Goal: Information Seeking & Learning: Check status

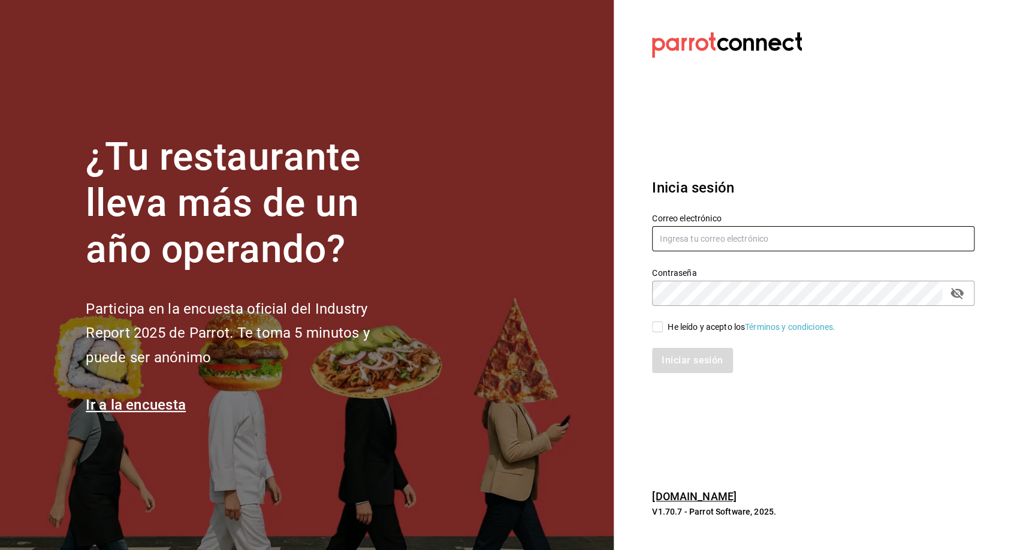
type input "[EMAIL_ADDRESS][PERSON_NAME][DOMAIN_NAME]"
click at [657, 329] on input "He leído y acepto los Términos y condiciones." at bounding box center [657, 326] width 11 height 11
checkbox input "true"
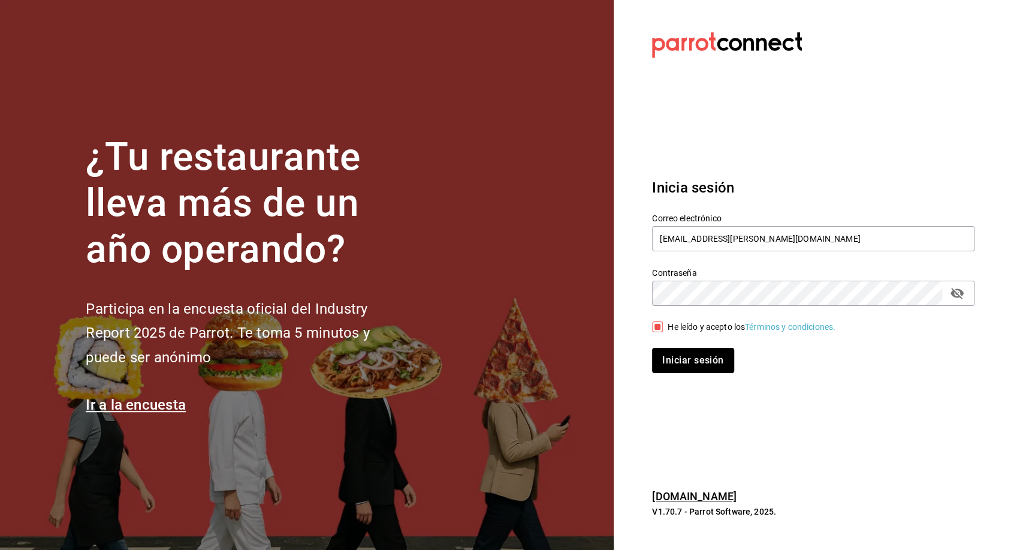
click at [686, 366] on button "Iniciar sesión" at bounding box center [693, 360] width 82 height 25
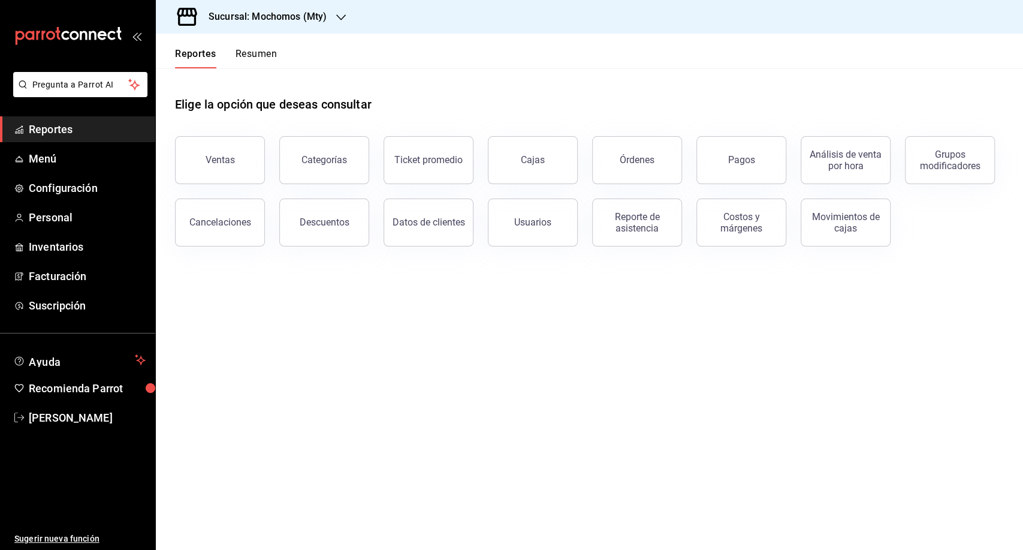
click at [303, 23] on h3 "Sucursal: Mochomos (Mty)" at bounding box center [263, 17] width 128 height 14
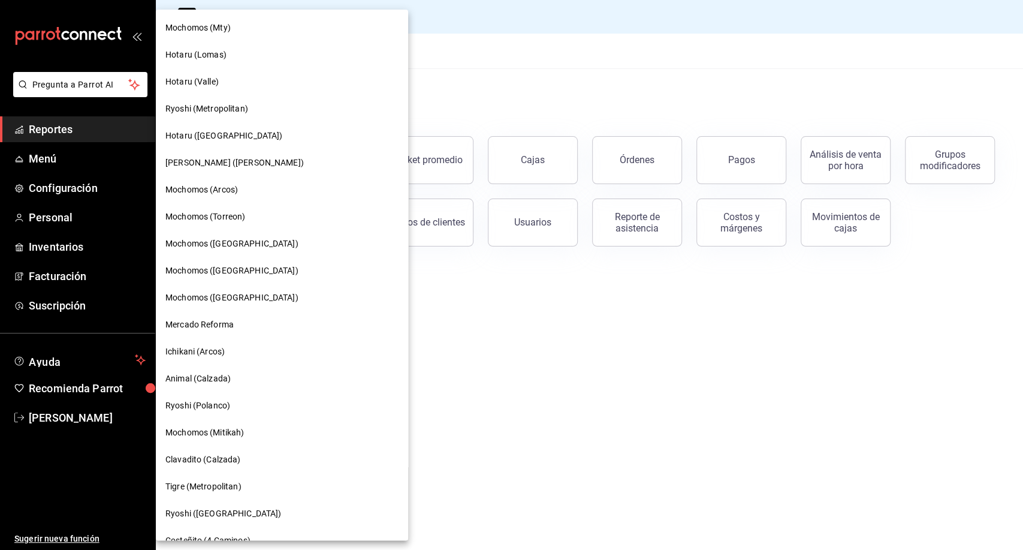
click at [196, 513] on span "Ryoshi ([GEOGRAPHIC_DATA])" at bounding box center [223, 513] width 116 height 13
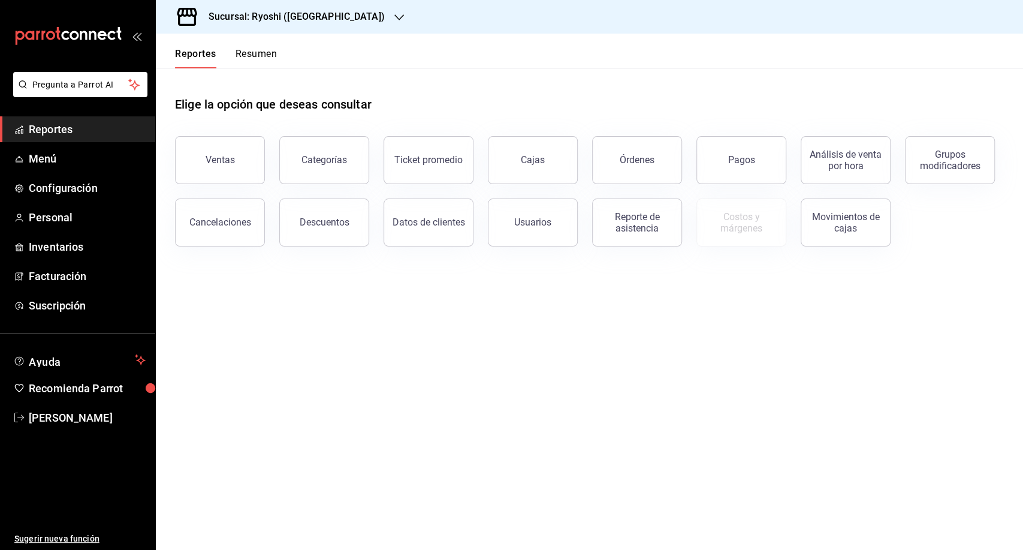
click at [240, 176] on button "Ventas" at bounding box center [220, 160] width 90 height 48
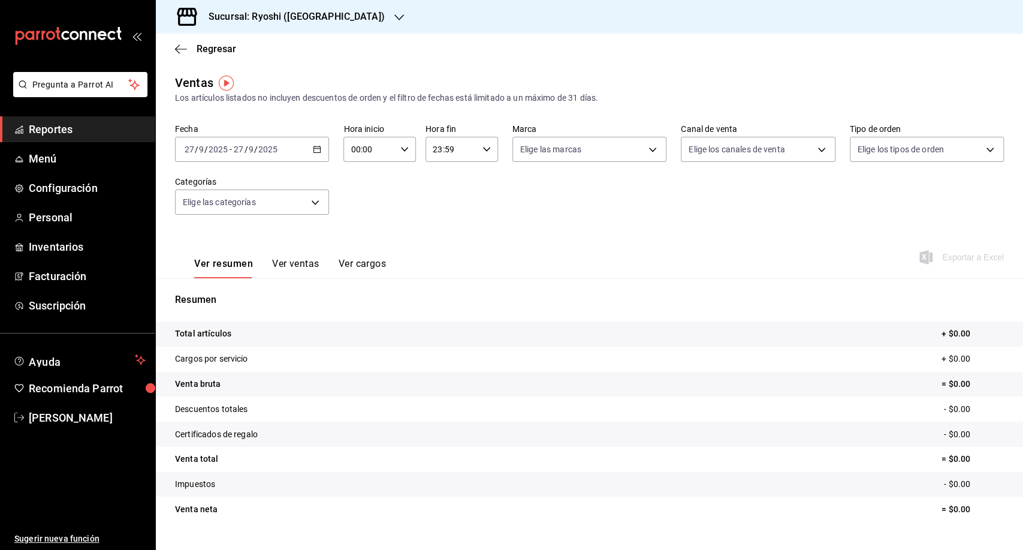
click at [312, 143] on div "2025-09-27 27 / 9 / 2025 - 2025-09-27 27 / 9 / 2025" at bounding box center [252, 149] width 154 height 25
click at [236, 296] on span "Rango de fechas" at bounding box center [231, 293] width 93 height 13
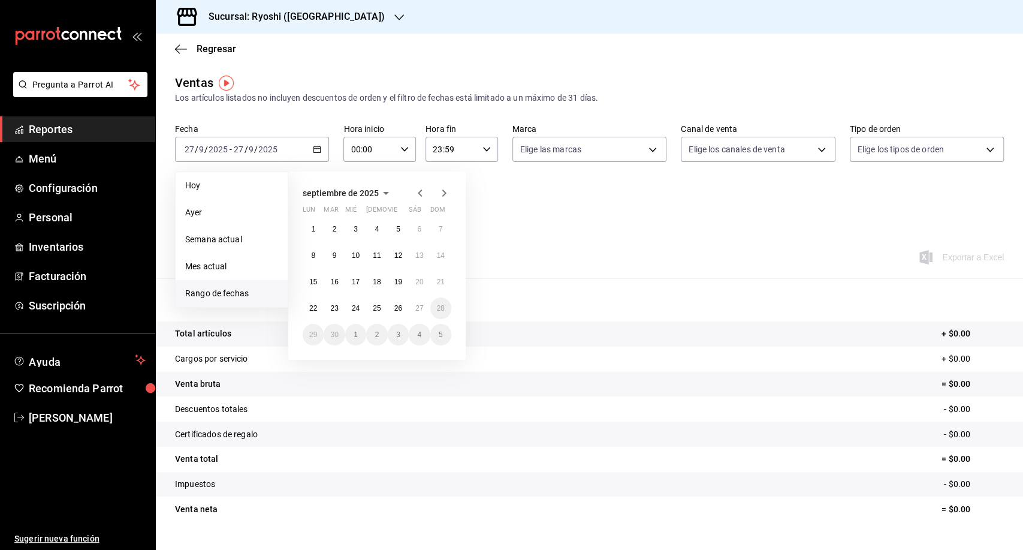
click at [417, 194] on icon "button" at bounding box center [420, 193] width 14 height 14
click at [418, 193] on icon "button" at bounding box center [420, 192] width 4 height 7
click at [435, 231] on button "1" at bounding box center [440, 229] width 21 height 22
click at [333, 364] on abbr "1" at bounding box center [335, 361] width 4 height 8
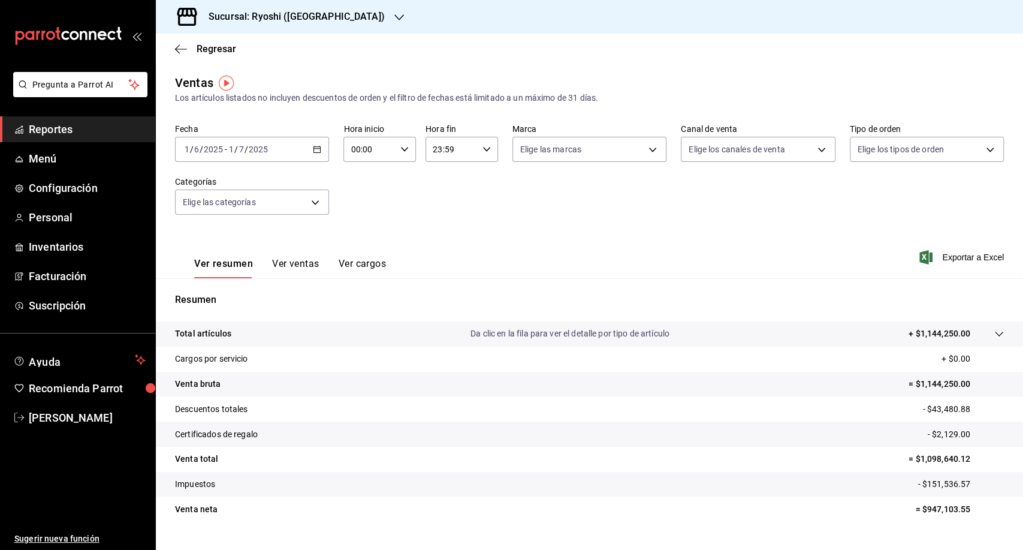
click at [360, 150] on input "00:00" at bounding box center [370, 149] width 52 height 24
click at [359, 197] on button "05" at bounding box center [359, 191] width 31 height 24
type input "05:00"
click at [437, 152] on div at bounding box center [511, 275] width 1023 height 550
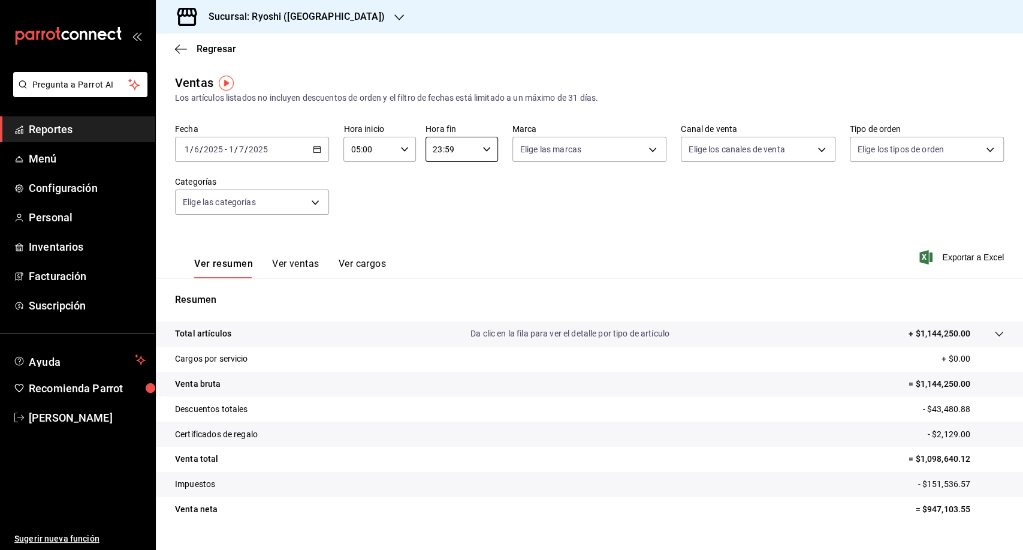
click at [436, 147] on input "23:59" at bounding box center [452, 149] width 52 height 24
click at [436, 186] on button "00" at bounding box center [440, 180] width 31 height 24
click at [472, 182] on span "00" at bounding box center [476, 181] width 17 height 10
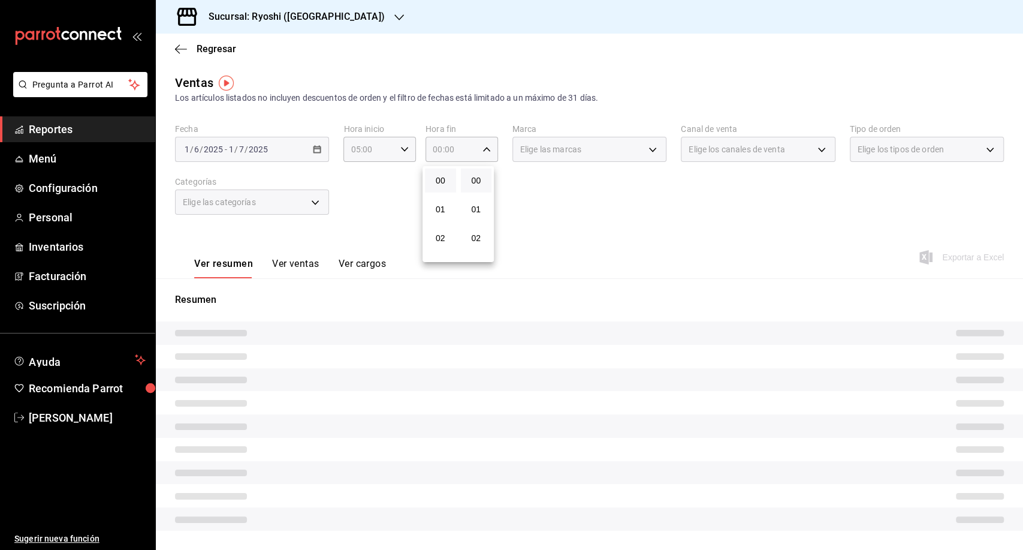
click at [636, 198] on div at bounding box center [511, 275] width 1023 height 550
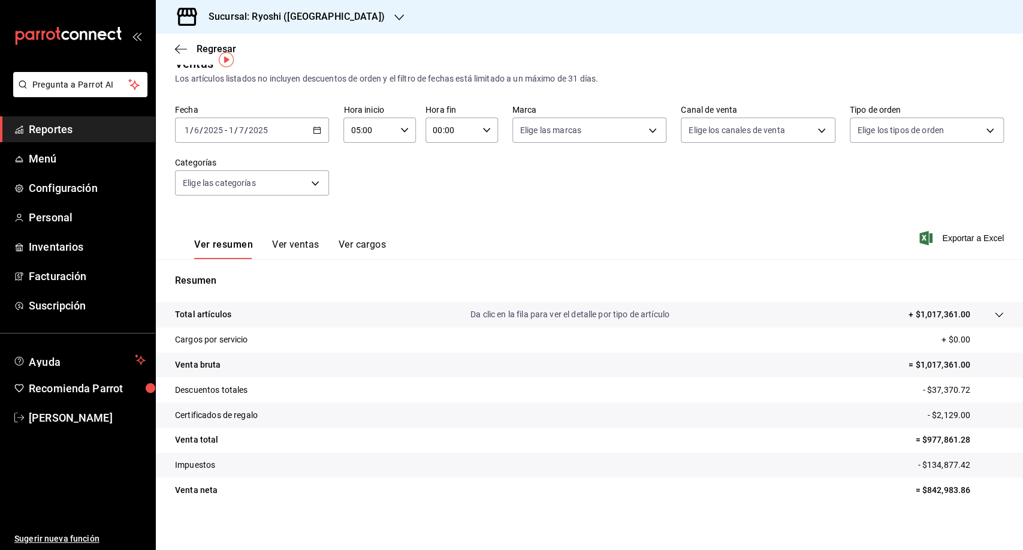
scroll to position [25, 0]
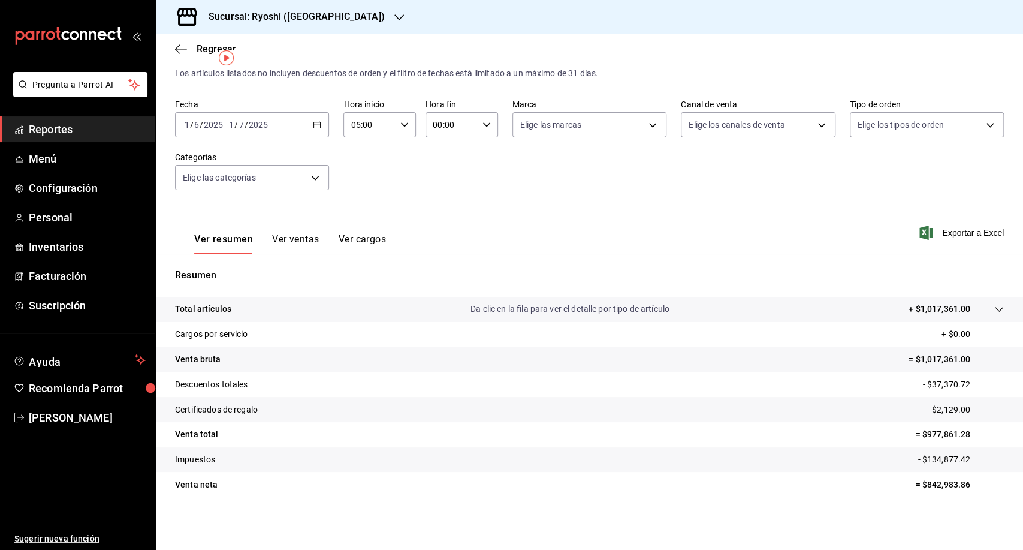
click at [439, 129] on input "00:00" at bounding box center [452, 125] width 52 height 24
click at [442, 171] on button "05" at bounding box center [440, 166] width 31 height 24
type input "05:00"
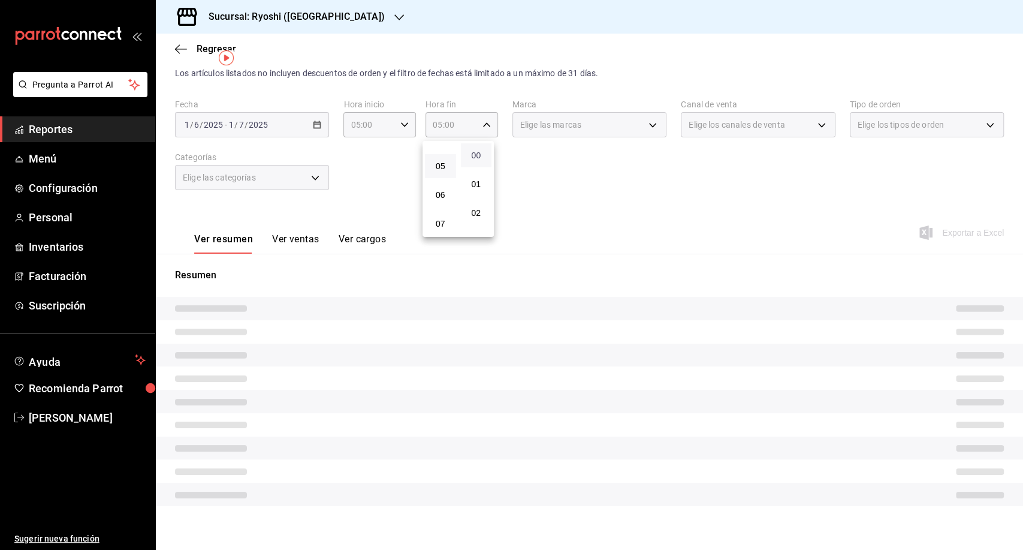
click at [480, 155] on span "00" at bounding box center [476, 155] width 17 height 10
click at [703, 189] on div at bounding box center [511, 275] width 1023 height 550
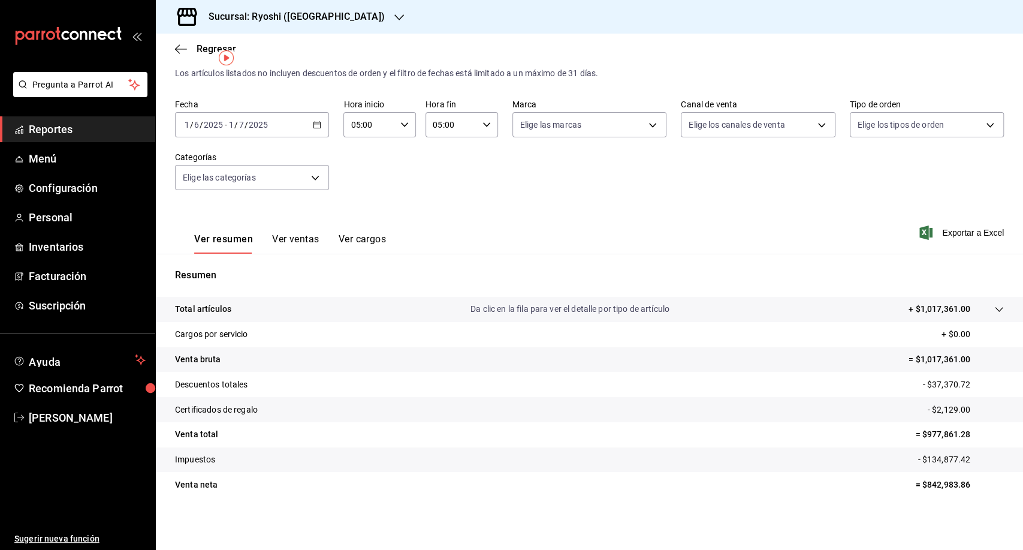
drag, startPoint x: 672, startPoint y: 226, endPoint x: 686, endPoint y: 224, distance: 14.0
click at [672, 226] on div "Ver resumen Ver ventas Ver cargos Exportar a Excel" at bounding box center [590, 228] width 868 height 49
